Goal: Task Accomplishment & Management: Use online tool/utility

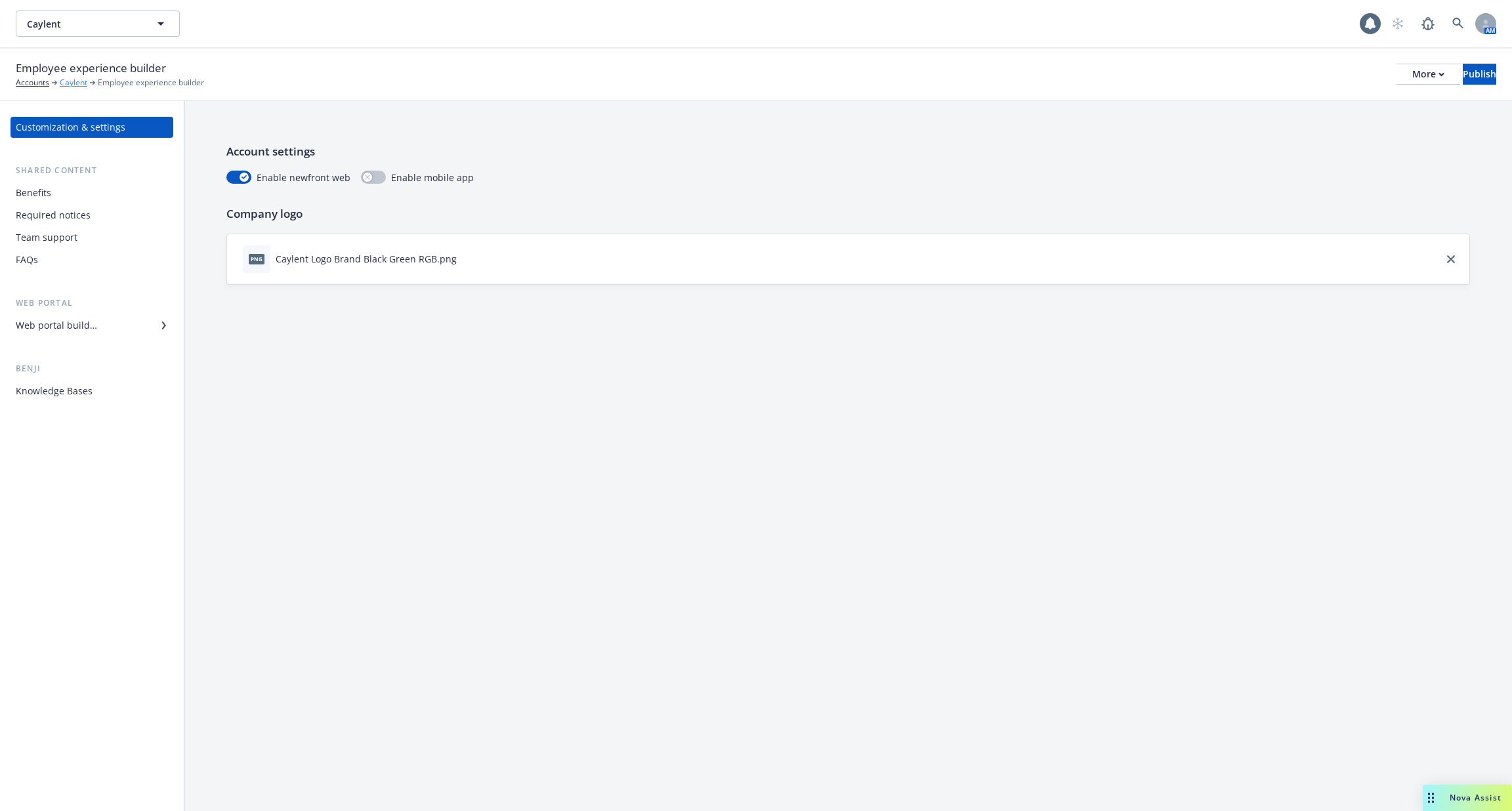
click at [67, 84] on link "Caylent" at bounding box center [73, 83] width 28 height 12
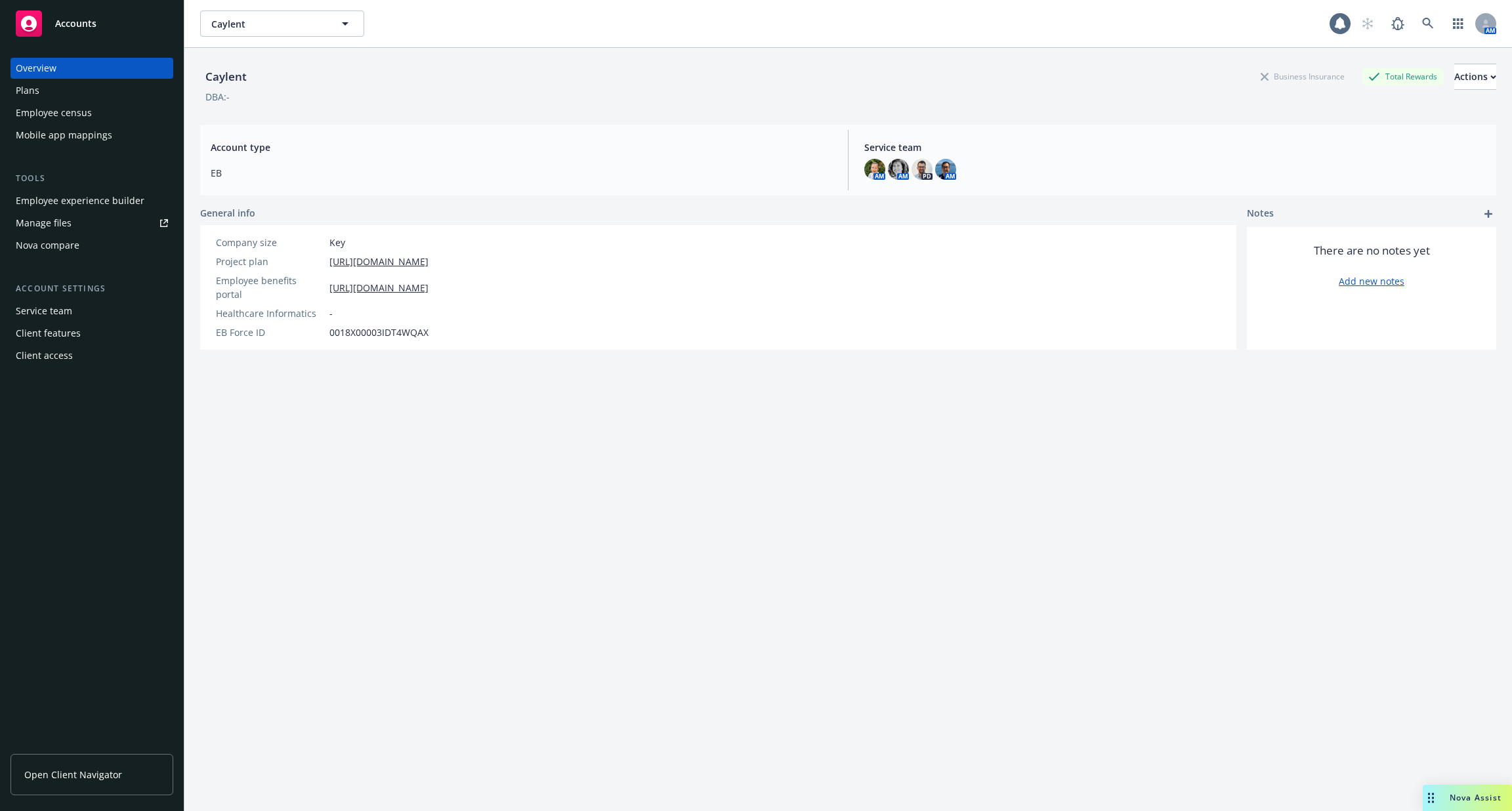
click at [115, 116] on div "Employee census" at bounding box center [91, 113] width 152 height 21
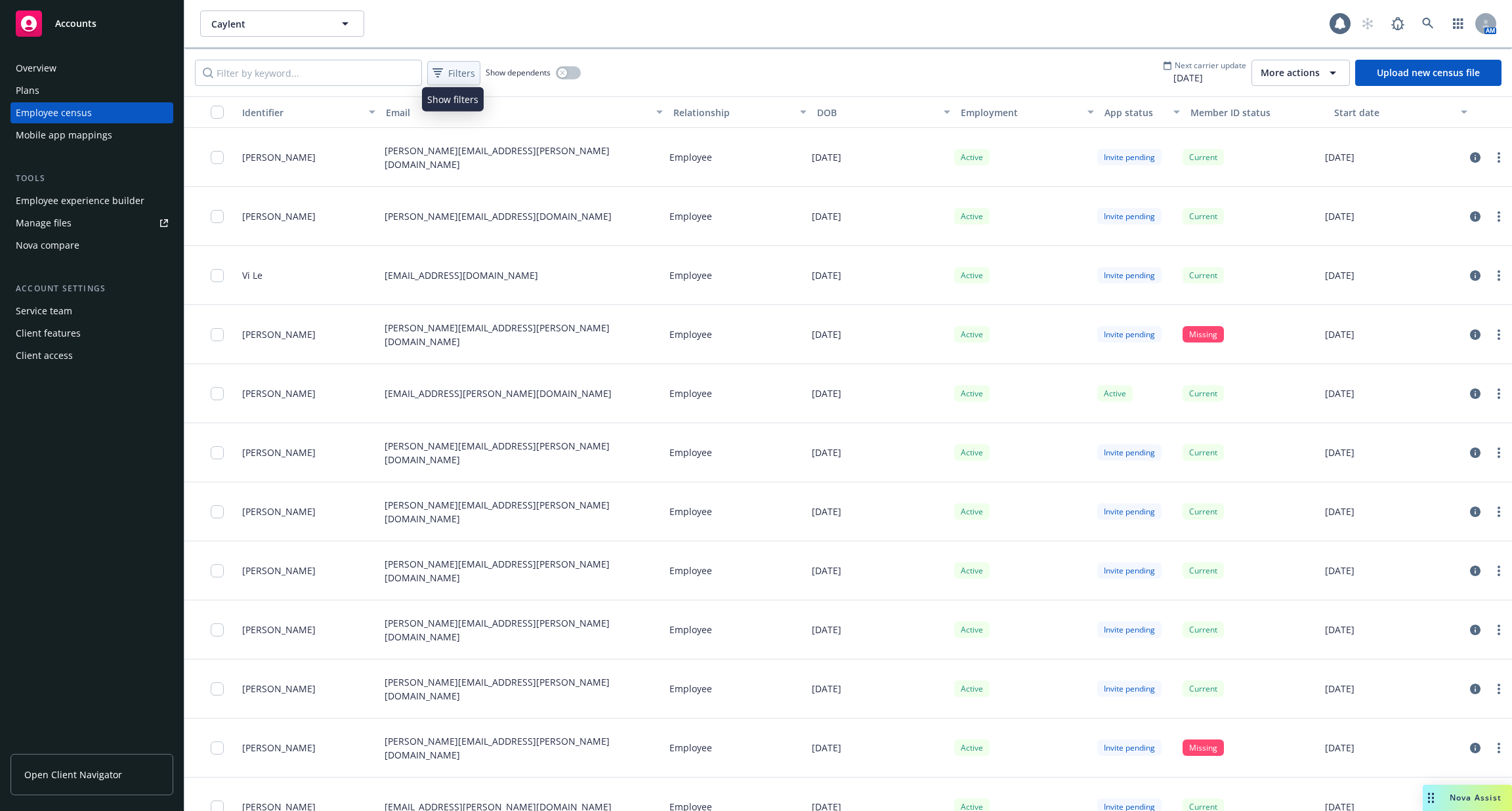
click at [450, 73] on span "Filters" at bounding box center [462, 73] width 27 height 13
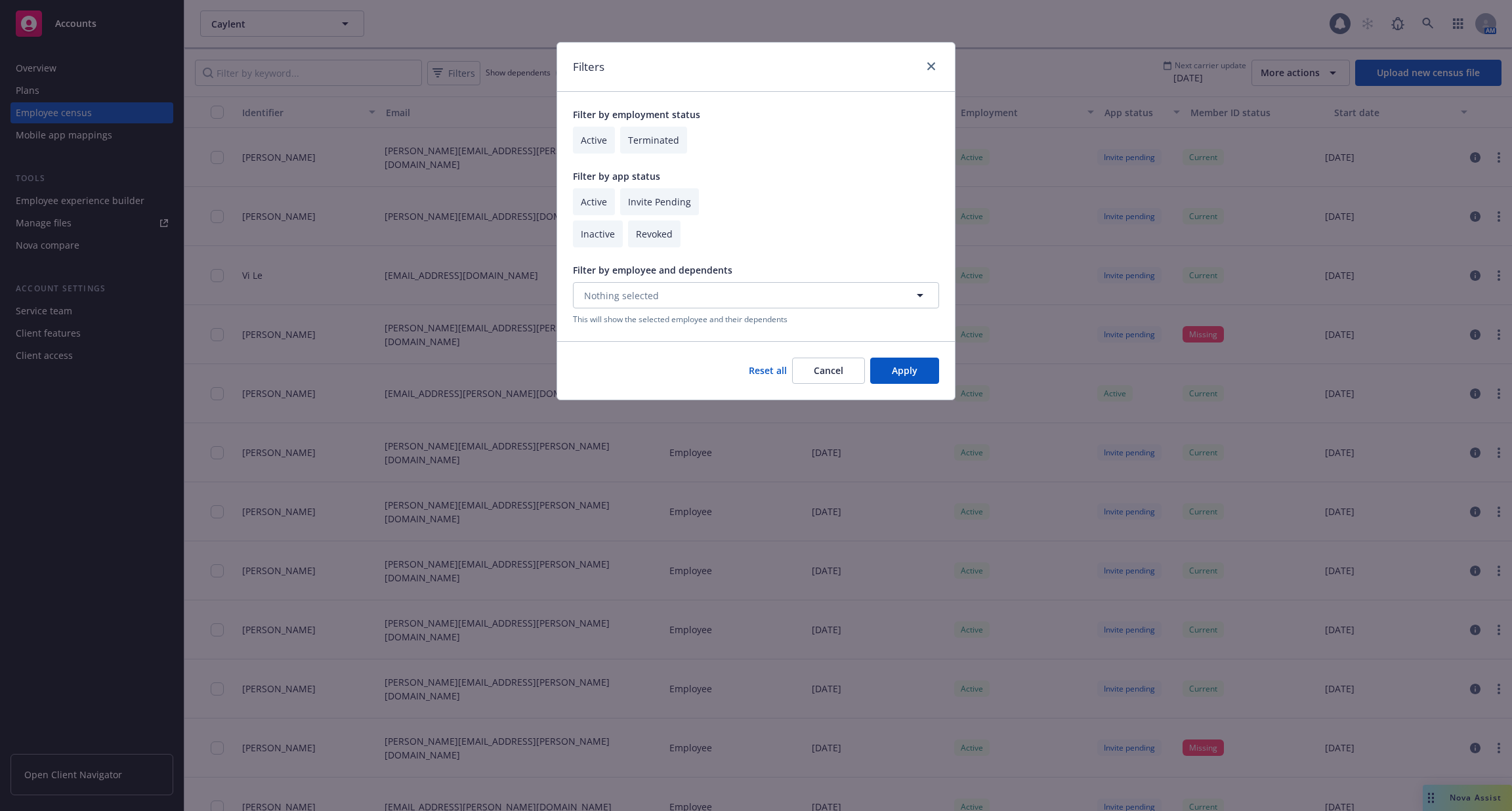
click at [583, 199] on input "checkbox" at bounding box center [594, 202] width 42 height 27
checkbox input "true"
click at [907, 369] on button "Apply" at bounding box center [905, 370] width 69 height 26
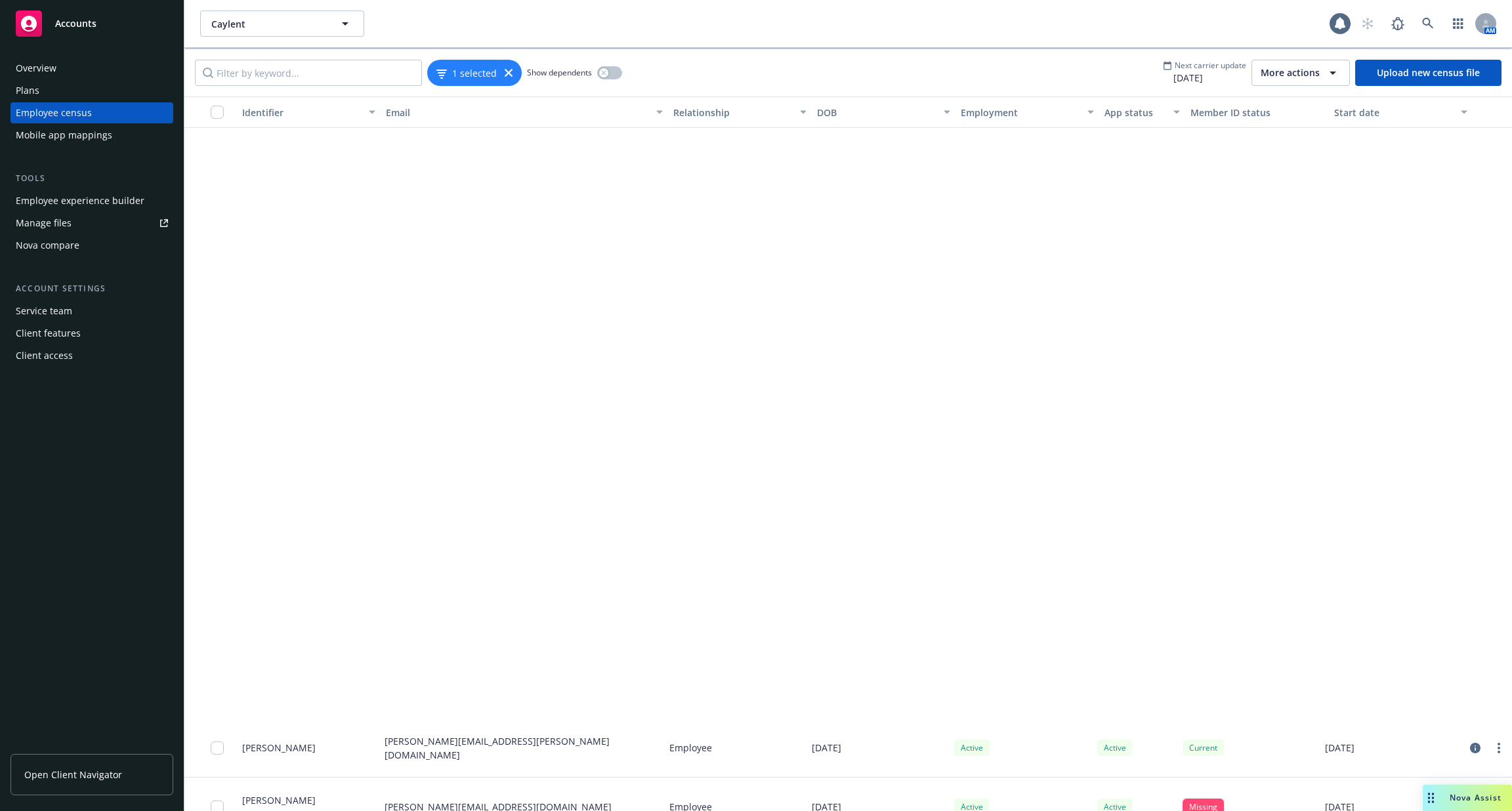
scroll to position [793, 0]
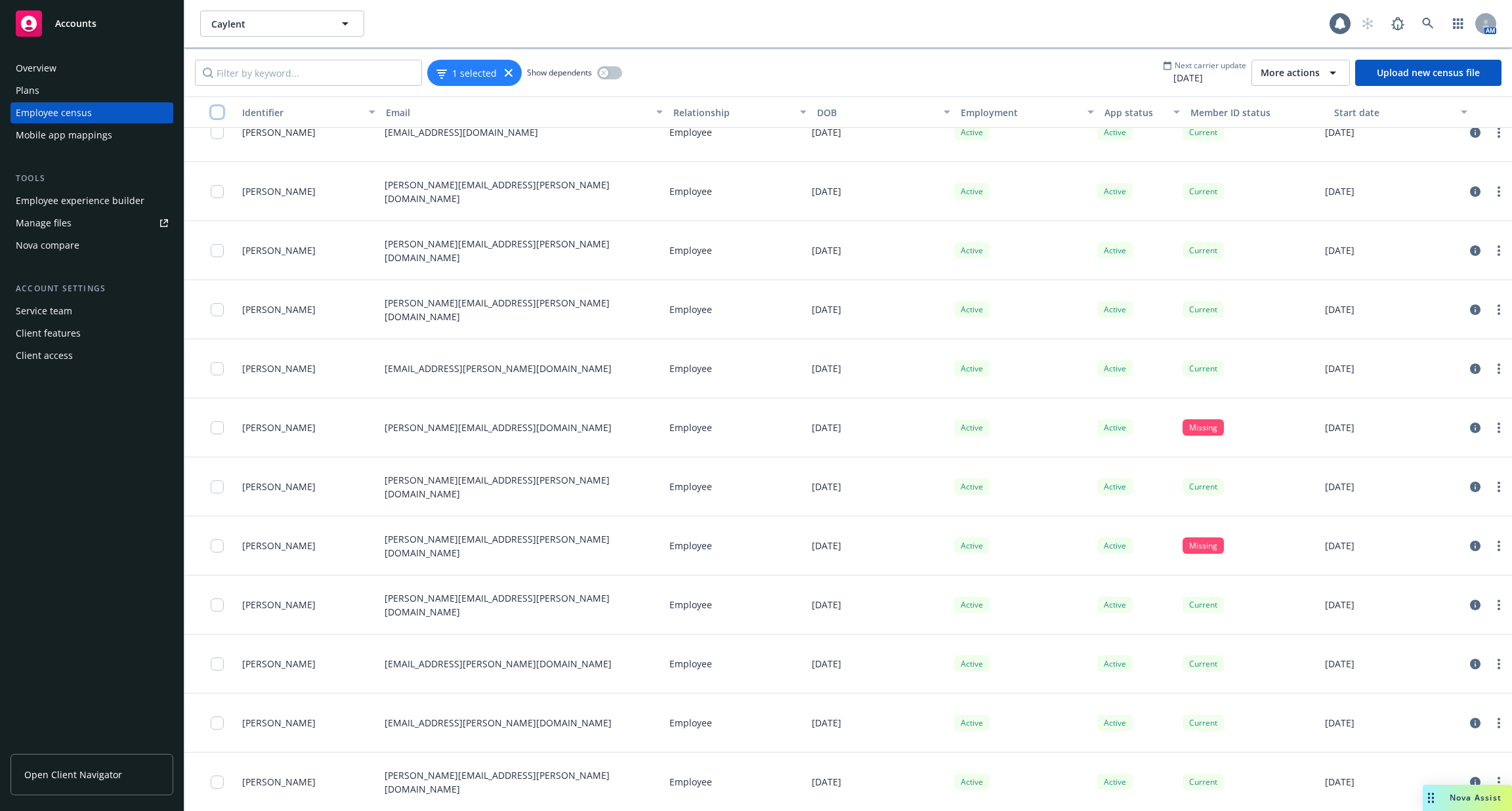
click at [212, 114] on input "checkbox" at bounding box center [218, 113] width 13 height 13
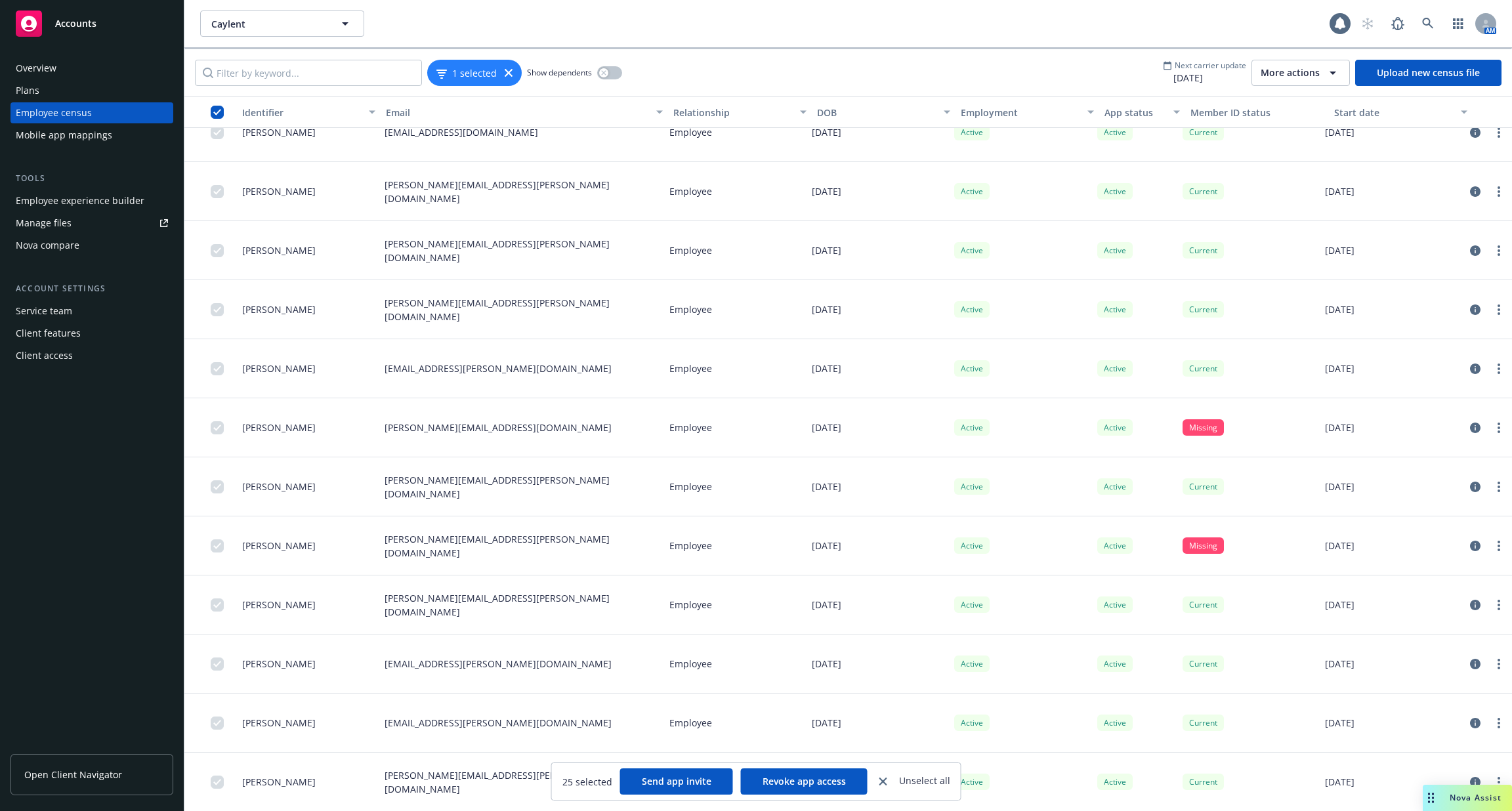
scroll to position [0, 0]
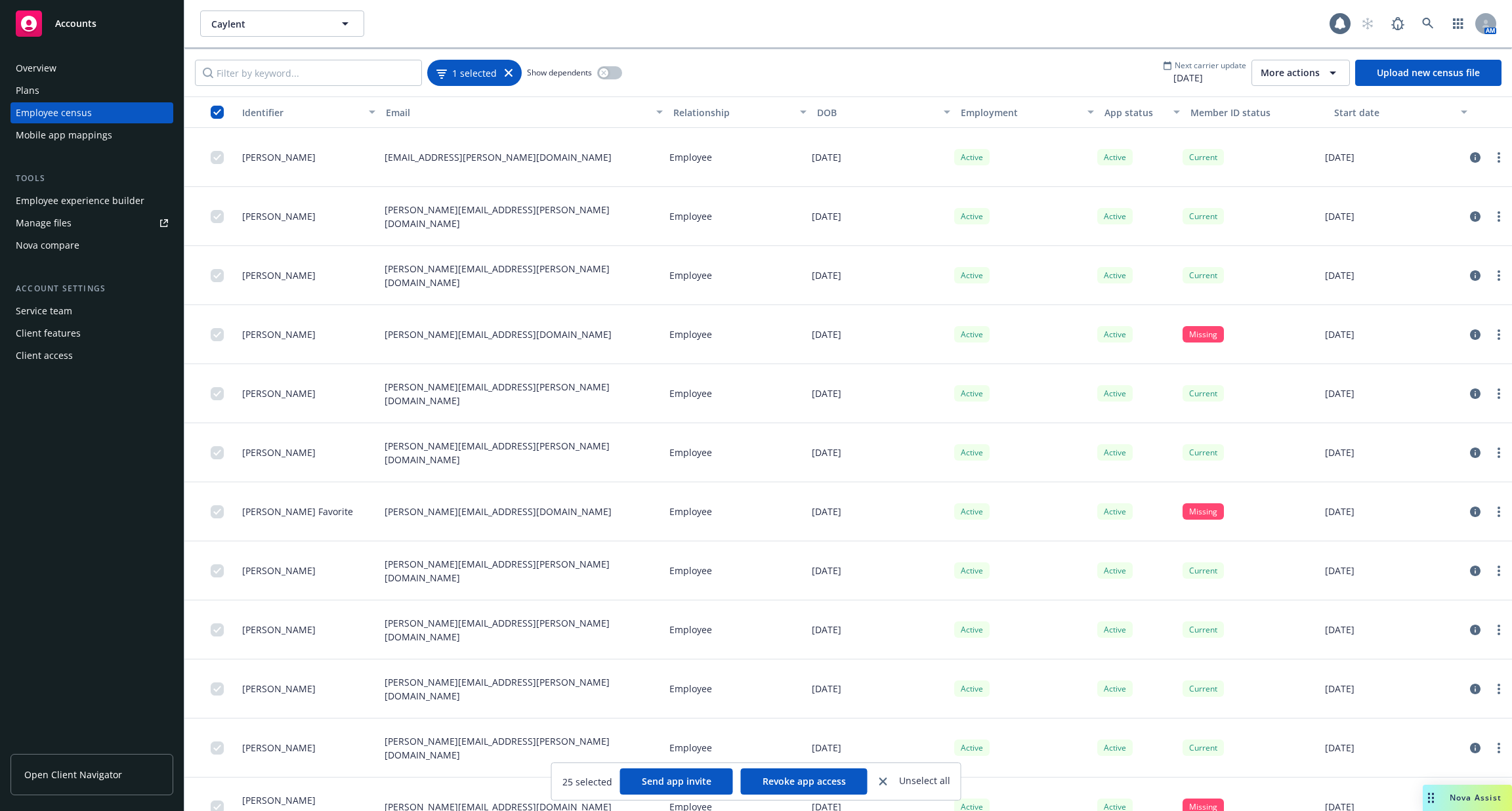
click at [498, 70] on div "1 selected" at bounding box center [474, 73] width 76 height 13
click at [509, 71] on icon at bounding box center [508, 73] width 8 height 8
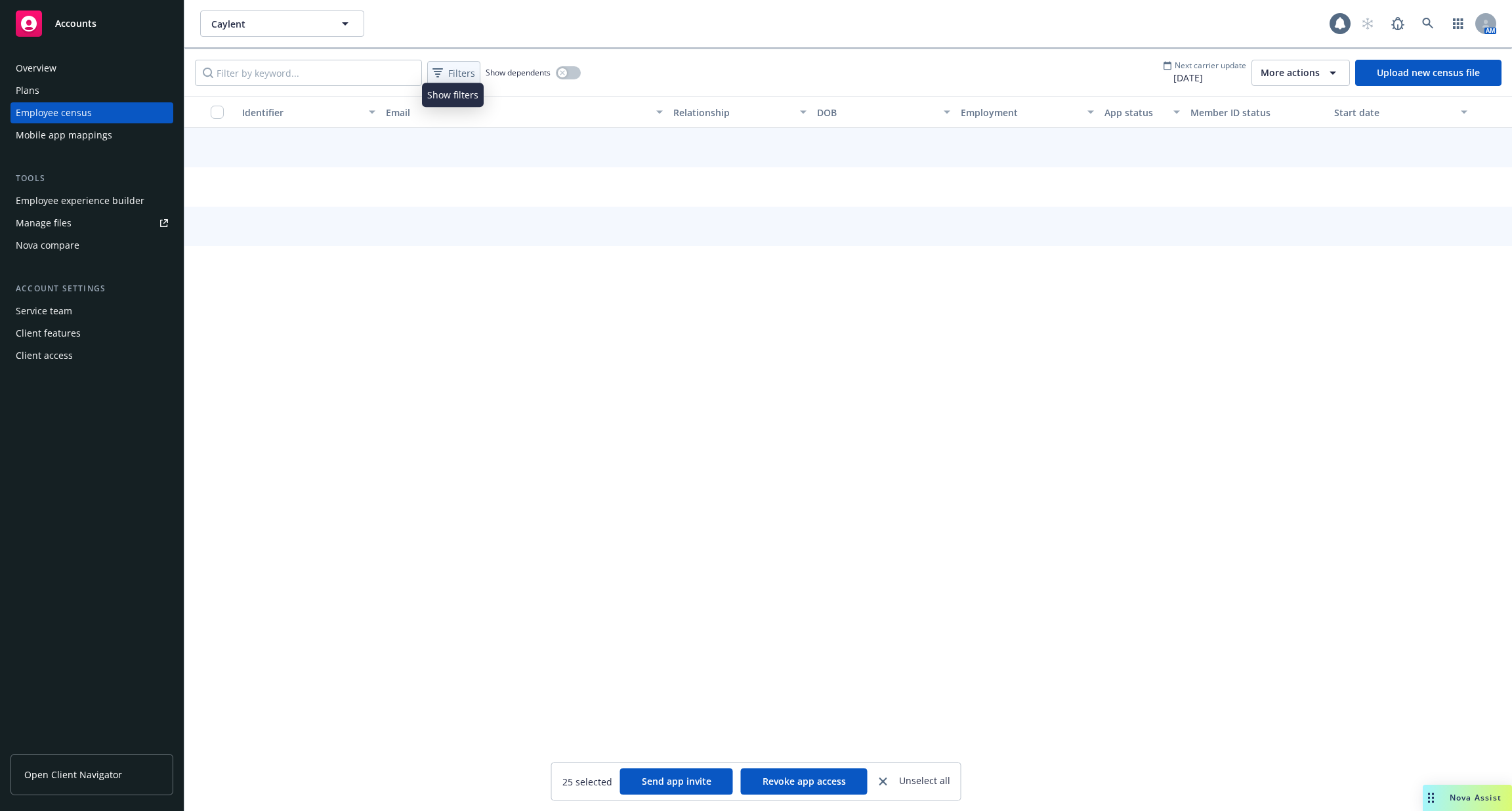
click at [449, 79] on span "Filters" at bounding box center [462, 73] width 27 height 13
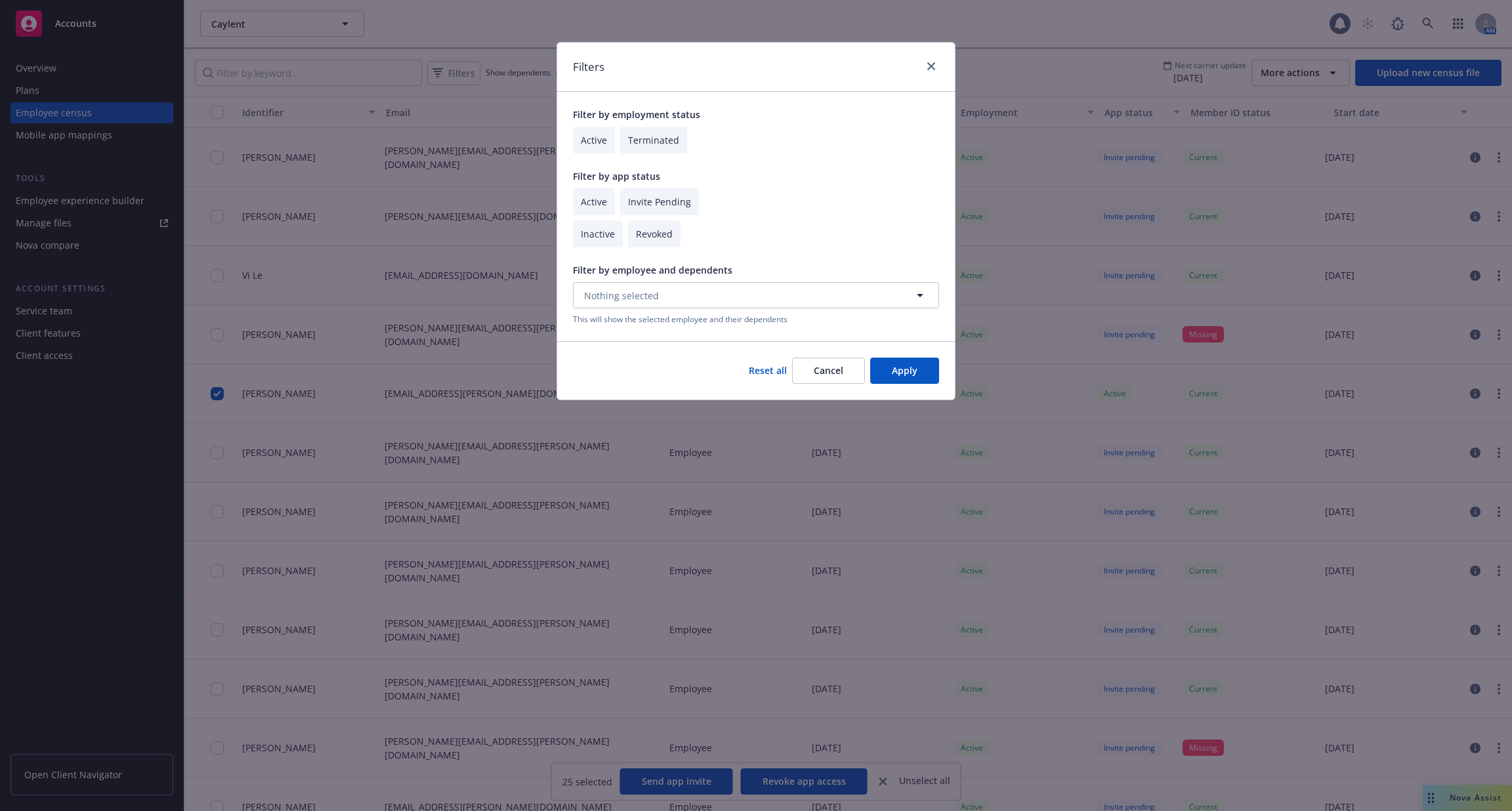
click at [601, 202] on input "checkbox" at bounding box center [594, 202] width 42 height 27
checkbox input "true"
click at [650, 203] on input "checkbox" at bounding box center [659, 202] width 79 height 27
checkbox input "true"
click at [909, 372] on button "Apply" at bounding box center [905, 370] width 69 height 26
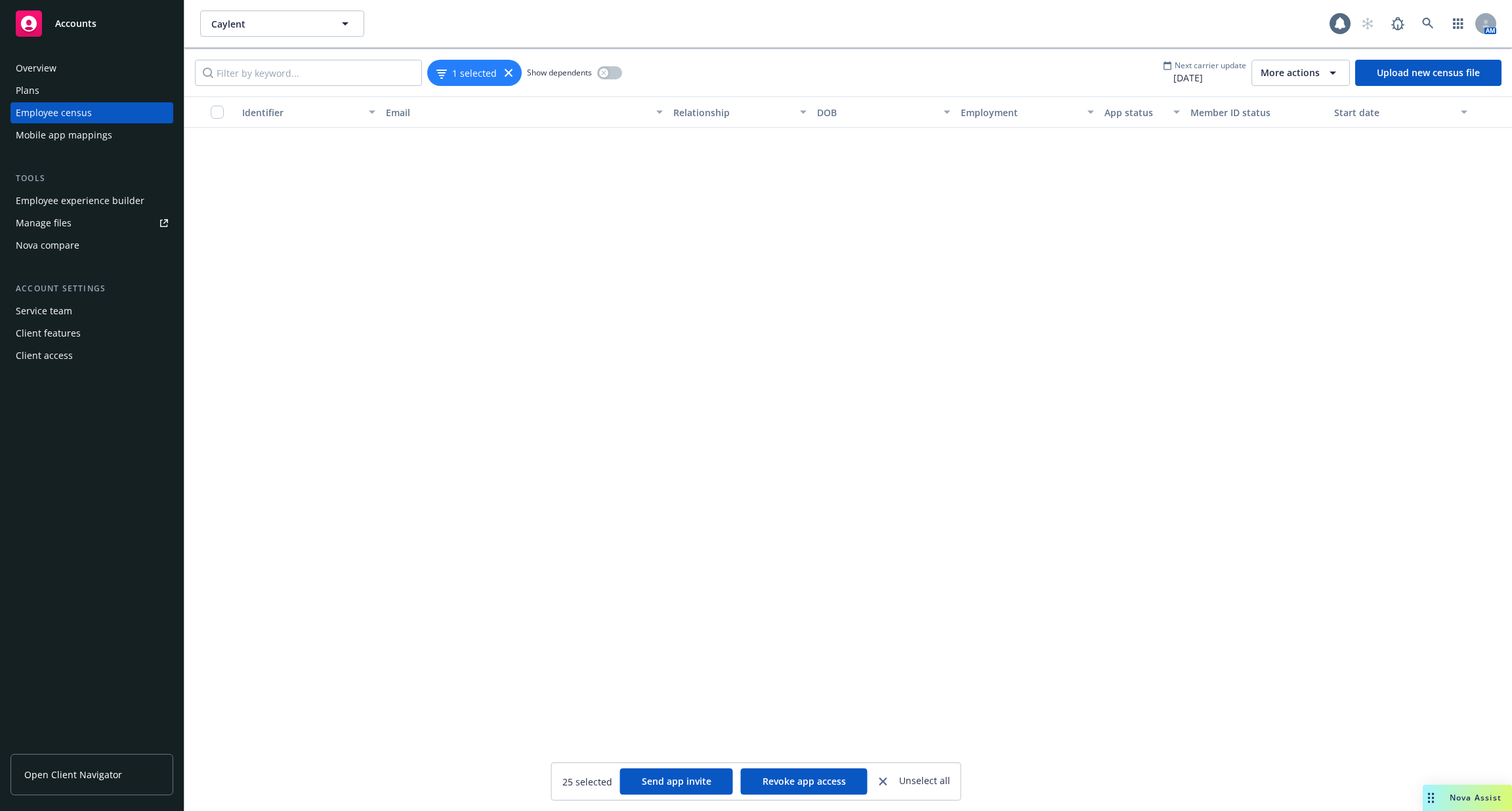
scroll to position [5217, 0]
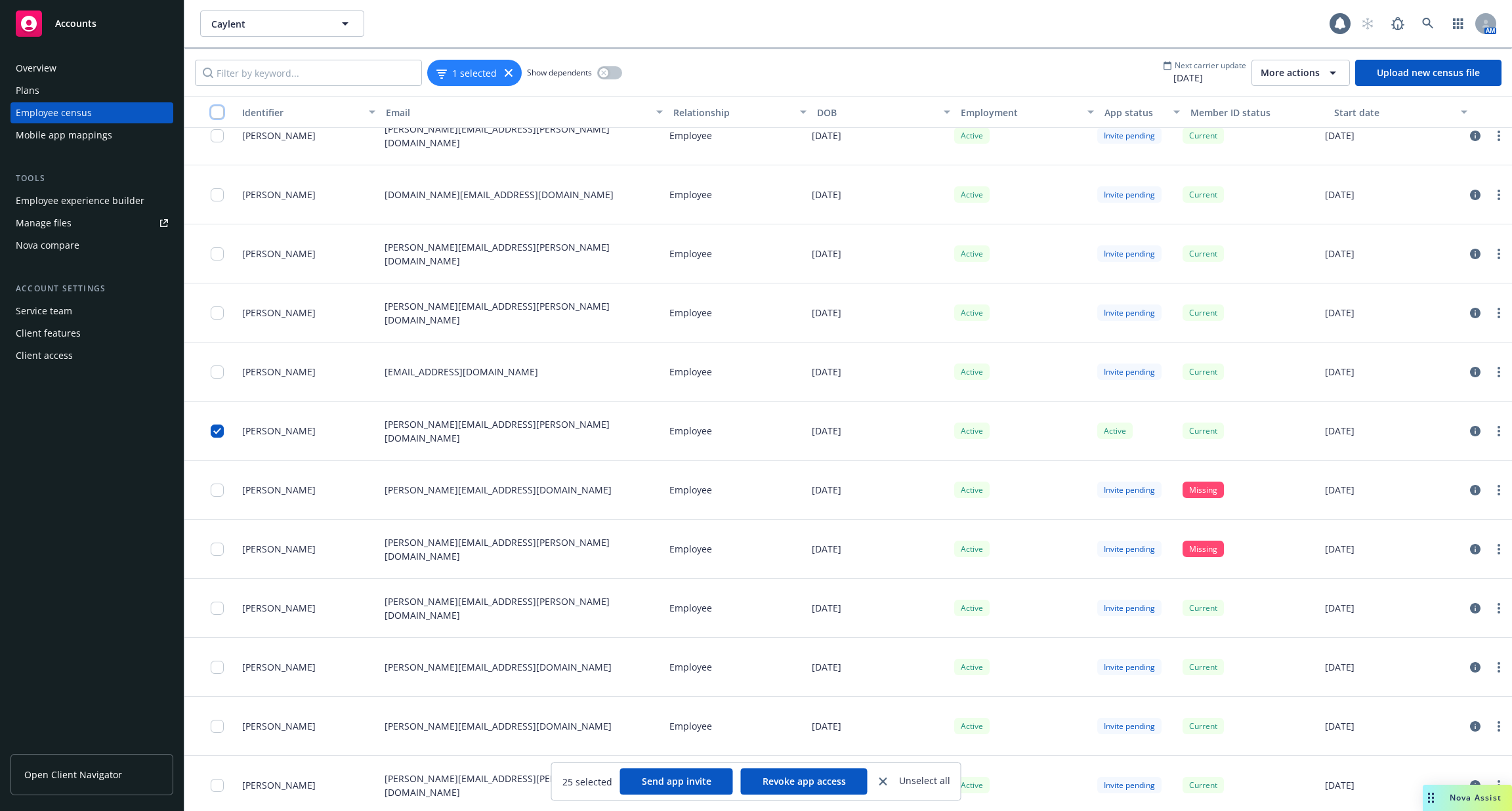
click at [219, 114] on input "checkbox" at bounding box center [218, 113] width 13 height 13
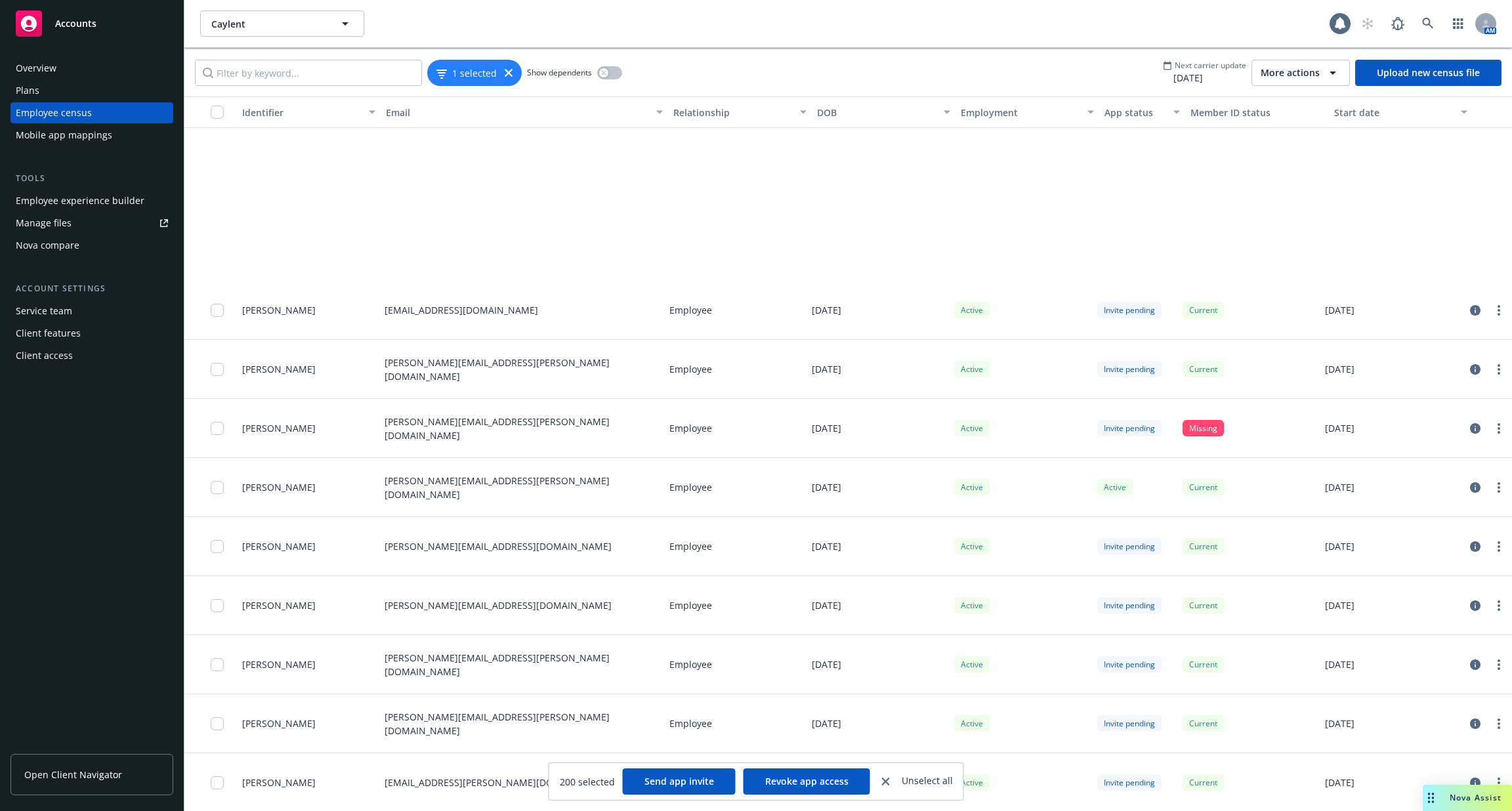
scroll to position [15670, 0]
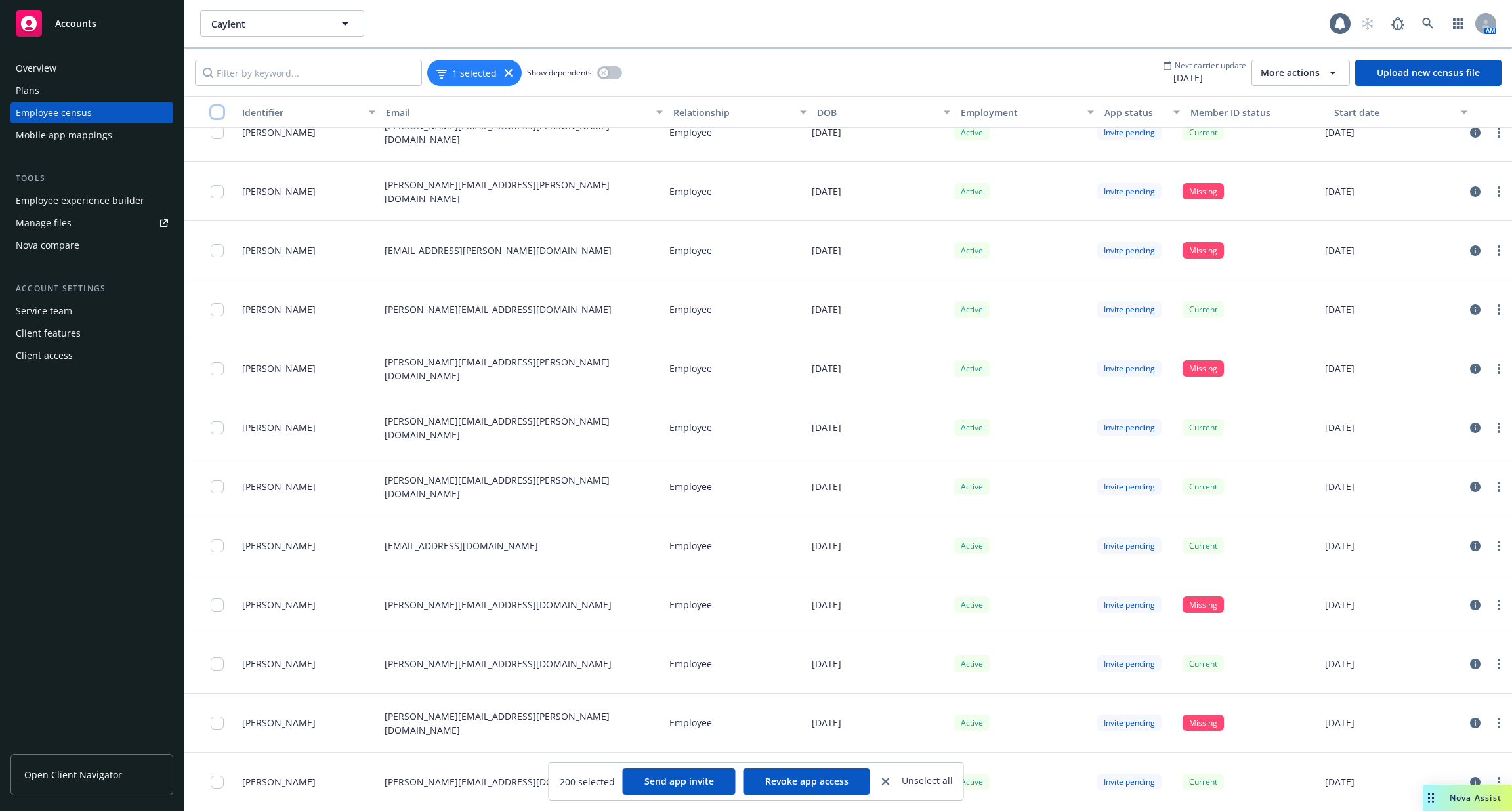
click at [220, 117] on input "checkbox" at bounding box center [218, 113] width 13 height 13
